Goal: Information Seeking & Learning: Learn about a topic

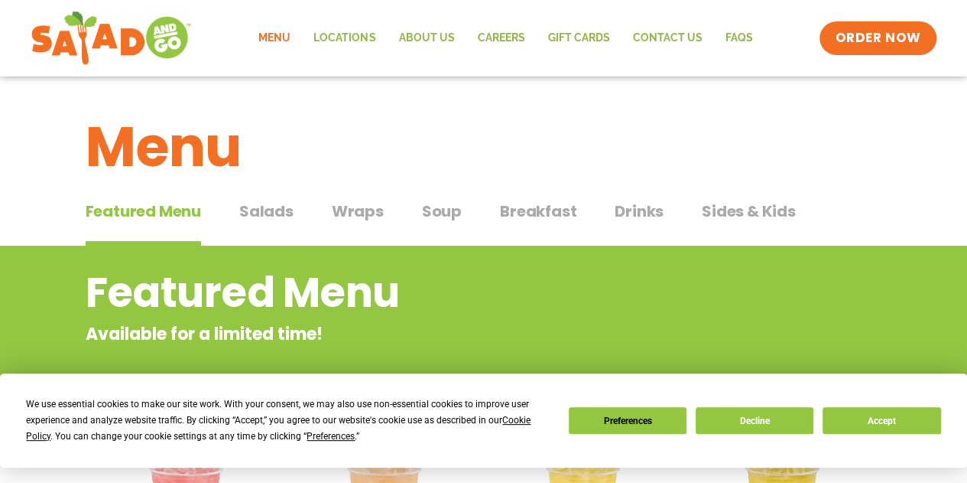
click at [535, 214] on span "Breakfast" at bounding box center [538, 211] width 76 height 23
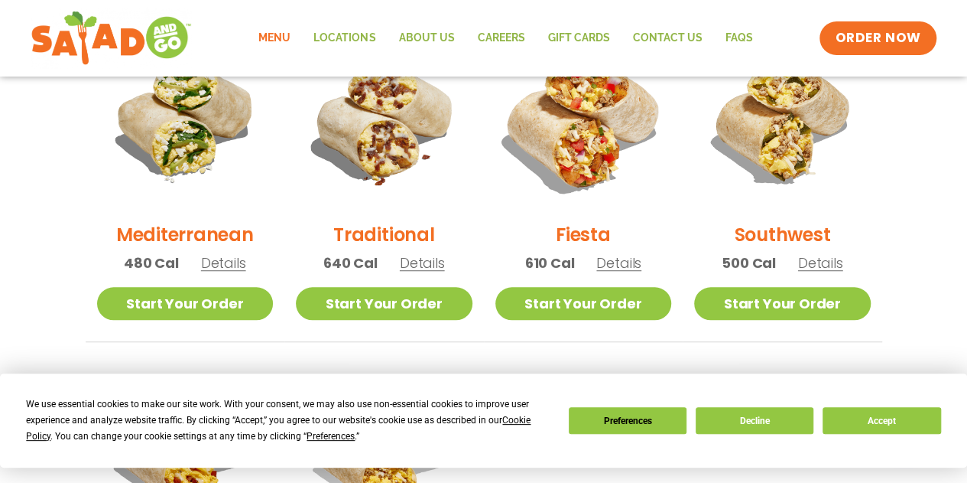
scroll to position [459, 0]
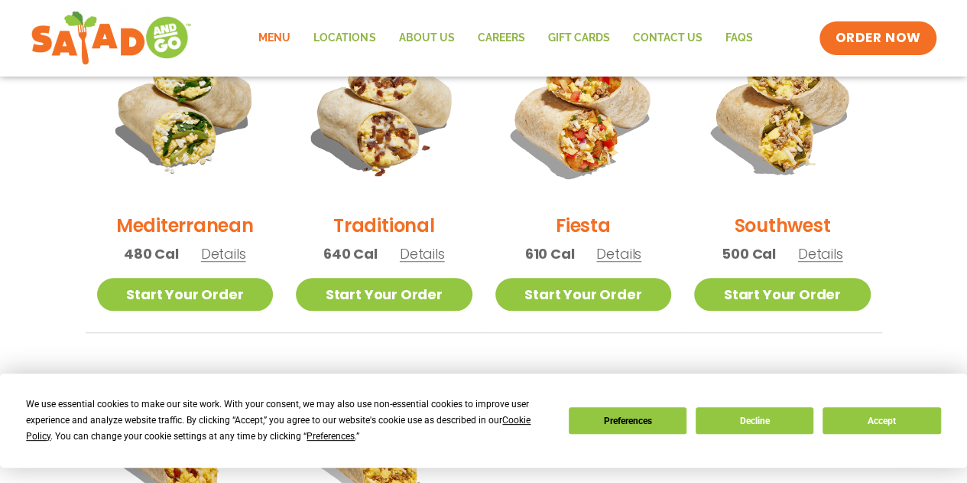
click at [827, 252] on span "Details" at bounding box center [820, 253] width 45 height 19
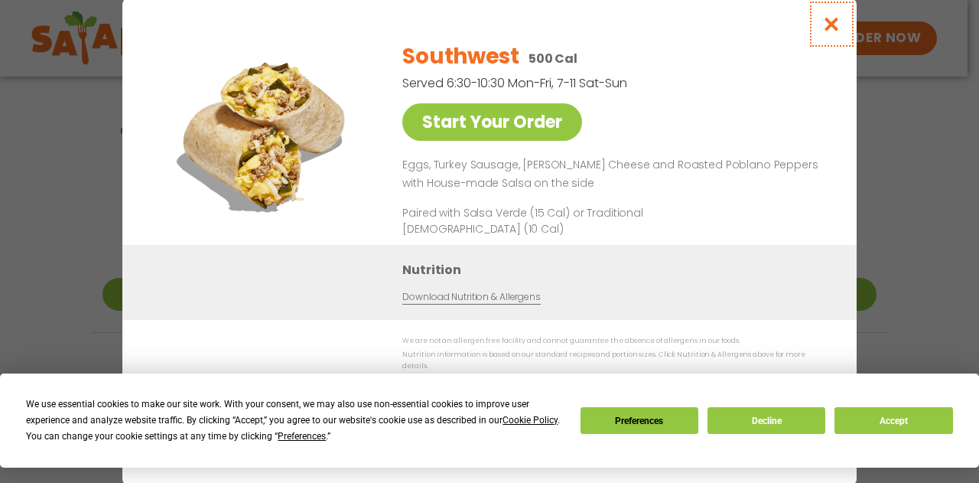
click at [831, 24] on icon "Close modal" at bounding box center [831, 24] width 19 height 16
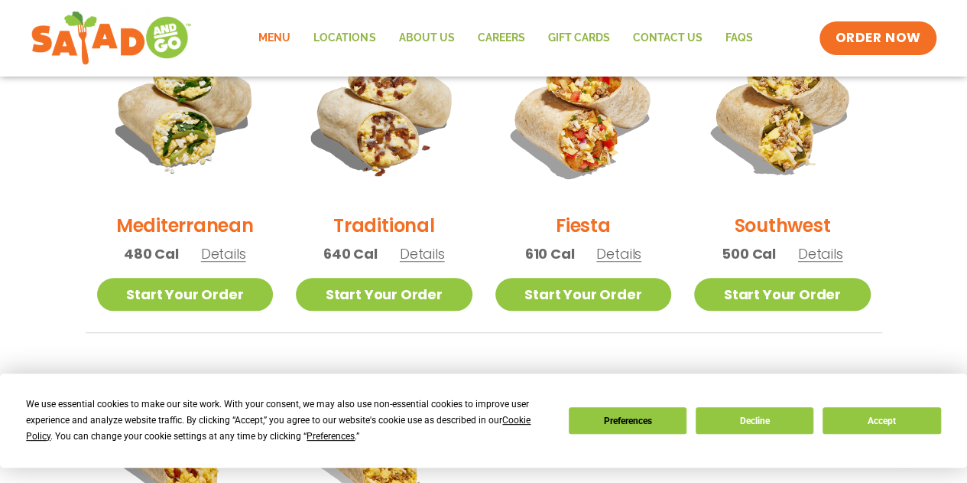
click at [415, 254] on span "Details" at bounding box center [422, 253] width 45 height 19
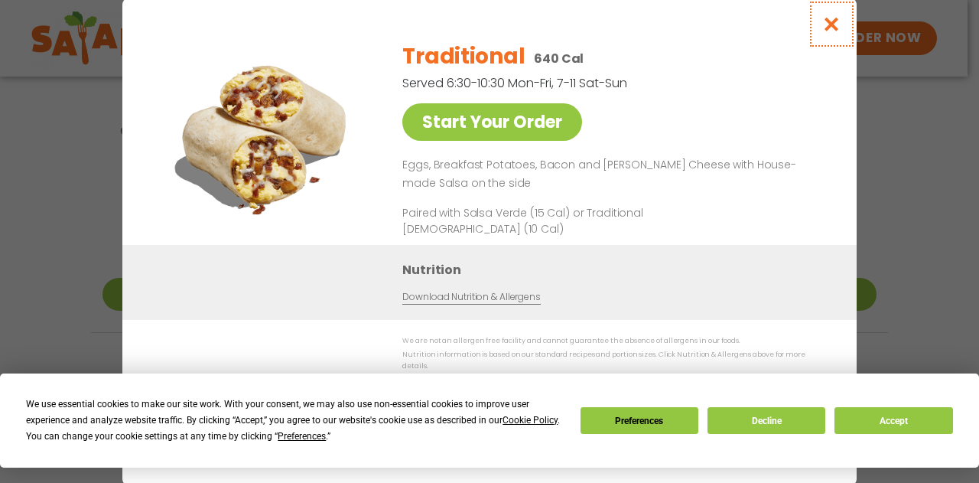
drag, startPoint x: 827, startPoint y: 28, endPoint x: 743, endPoint y: 44, distance: 85.6
click at [743, 44] on div "Start Your Order Traditional 640 Cal Served 6:30-10:30 Mon-Fri, 7-11 Sat-Sun St…" at bounding box center [489, 241] width 734 height 486
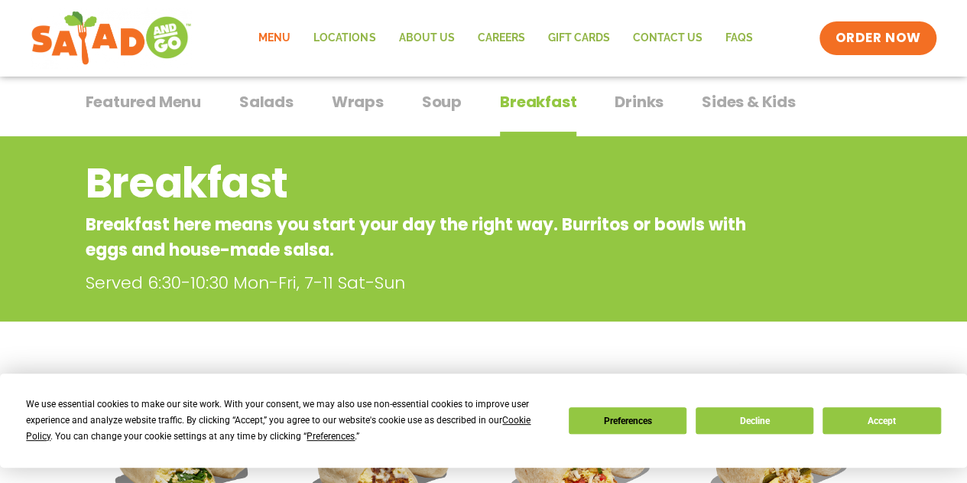
scroll to position [86, 0]
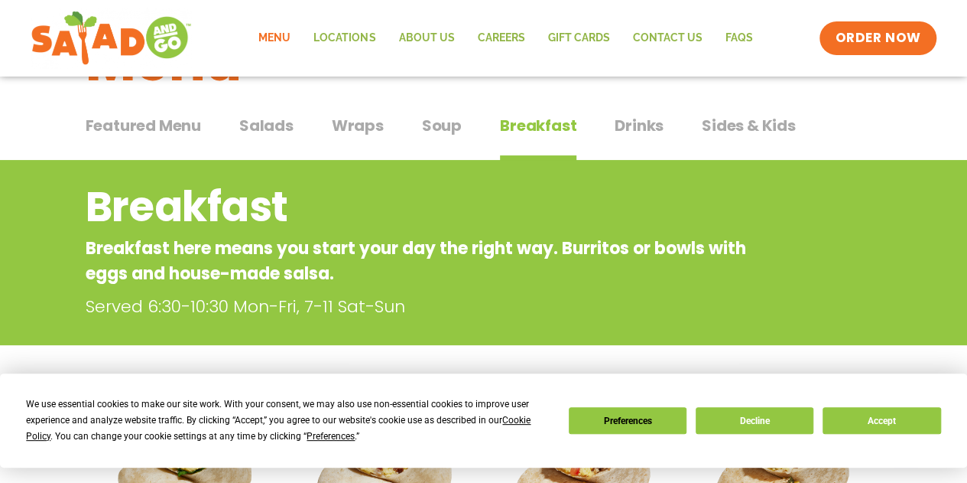
click at [643, 123] on span "Drinks" at bounding box center [639, 125] width 49 height 23
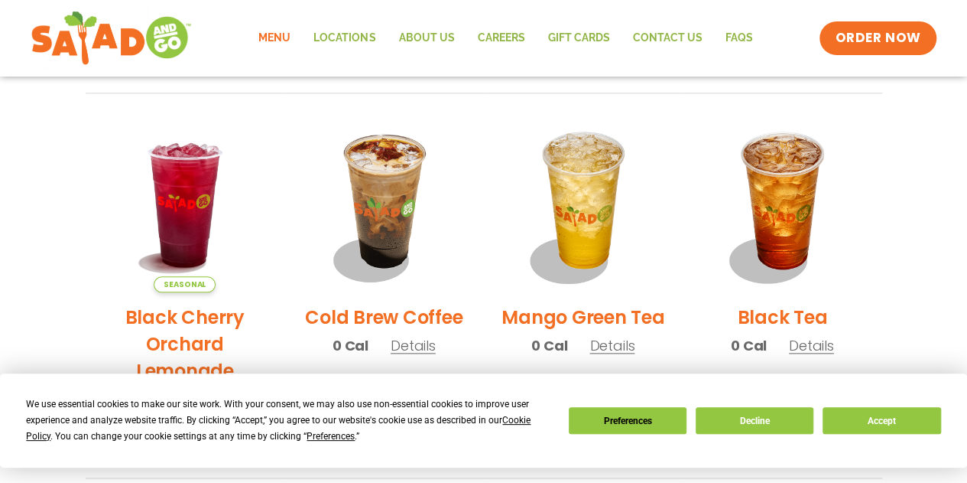
scroll to position [804, 0]
